Goal: Complete application form

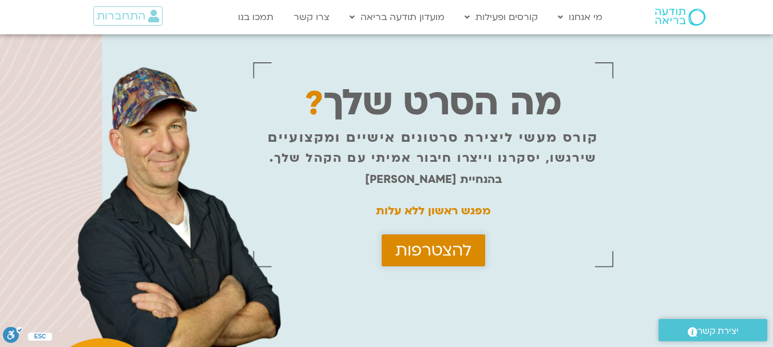
click at [429, 252] on span "להצטרפות" at bounding box center [434, 251] width 76 height 18
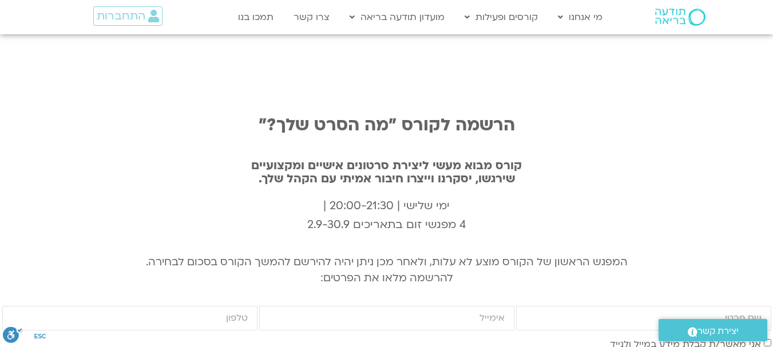
scroll to position [3813, 0]
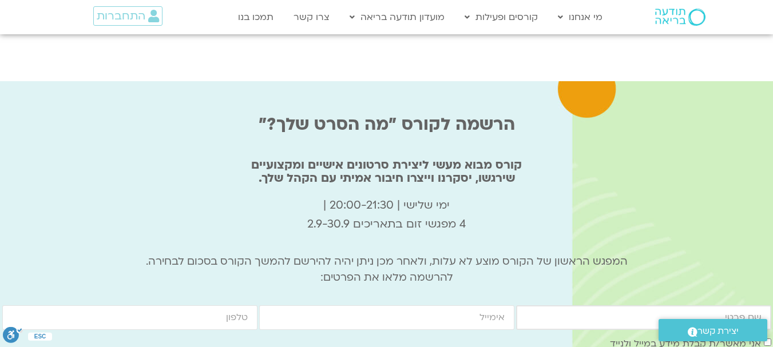
click at [725, 306] on input "firstname" at bounding box center [643, 318] width 255 height 25
type input "[PERSON_NAME]"
click at [448, 306] on input "email" at bounding box center [386, 318] width 255 height 25
type input "[EMAIL_ADDRESS][DOMAIN_NAME]"
click at [239, 306] on input "cellphone" at bounding box center [129, 318] width 255 height 25
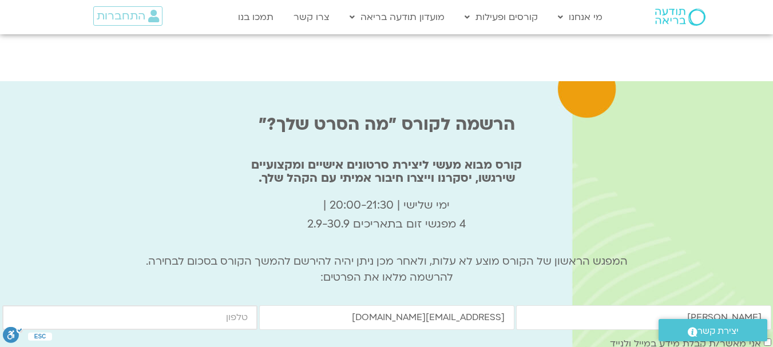
type input "0543908648"
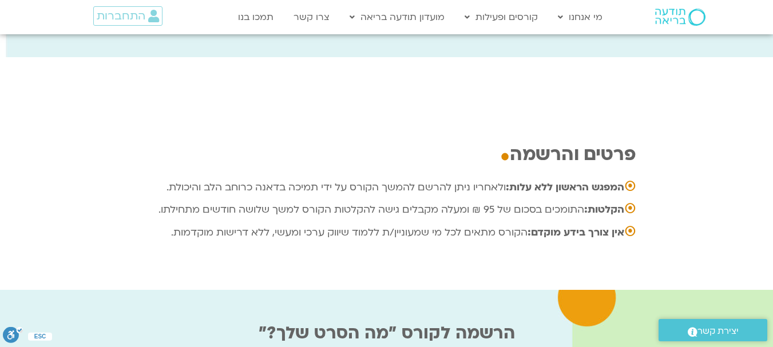
scroll to position [3585, 0]
